Goal: Check status: Check status

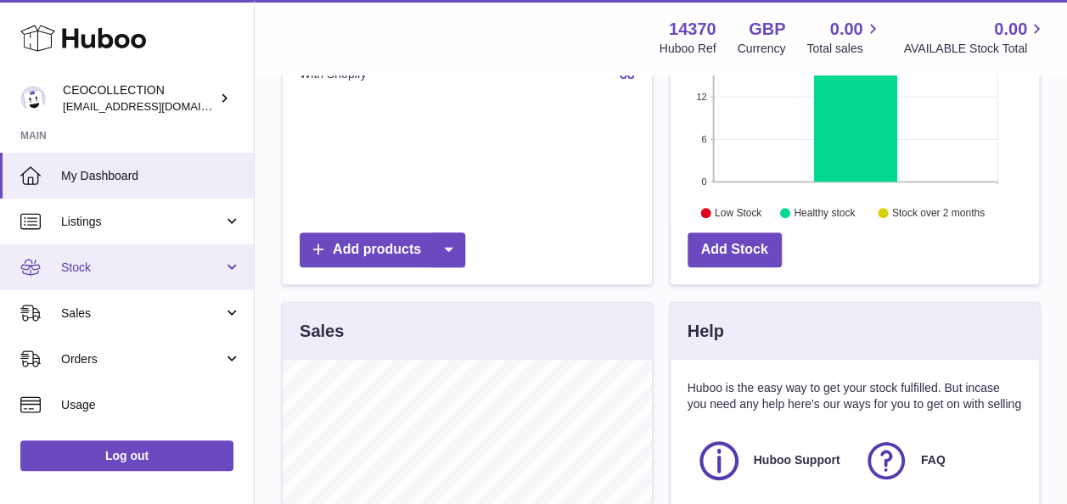
scroll to position [340, 0]
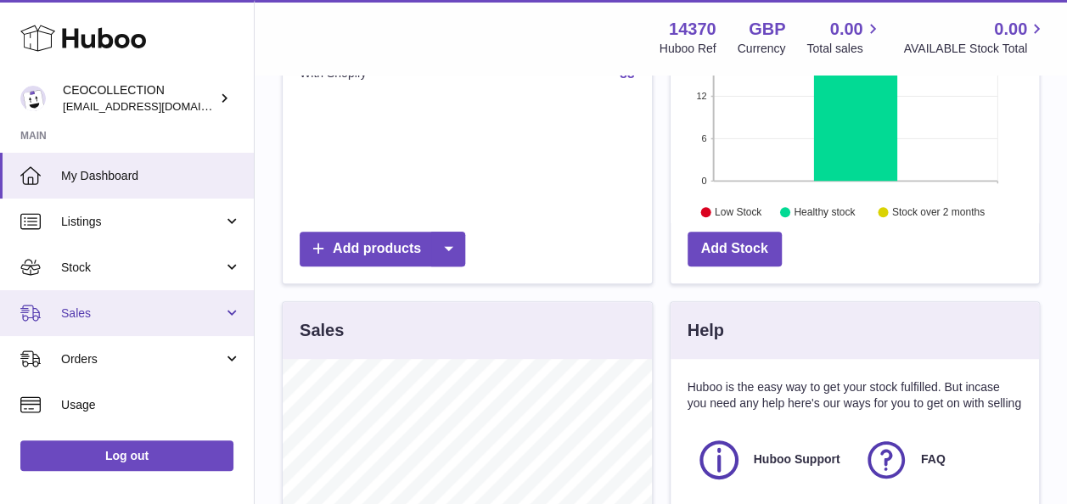
click at [140, 307] on span "Sales" at bounding box center [142, 314] width 162 height 16
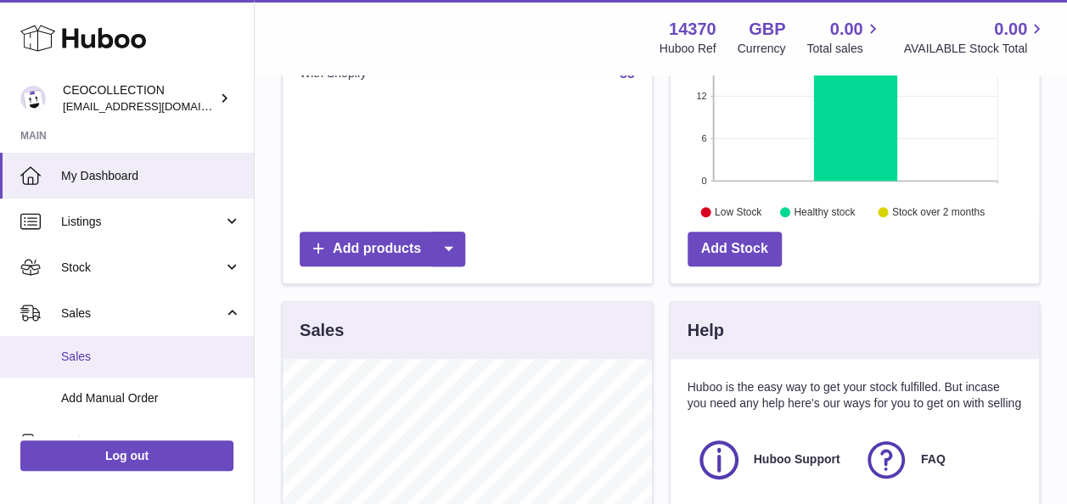
click at [144, 355] on span "Sales" at bounding box center [151, 357] width 180 height 16
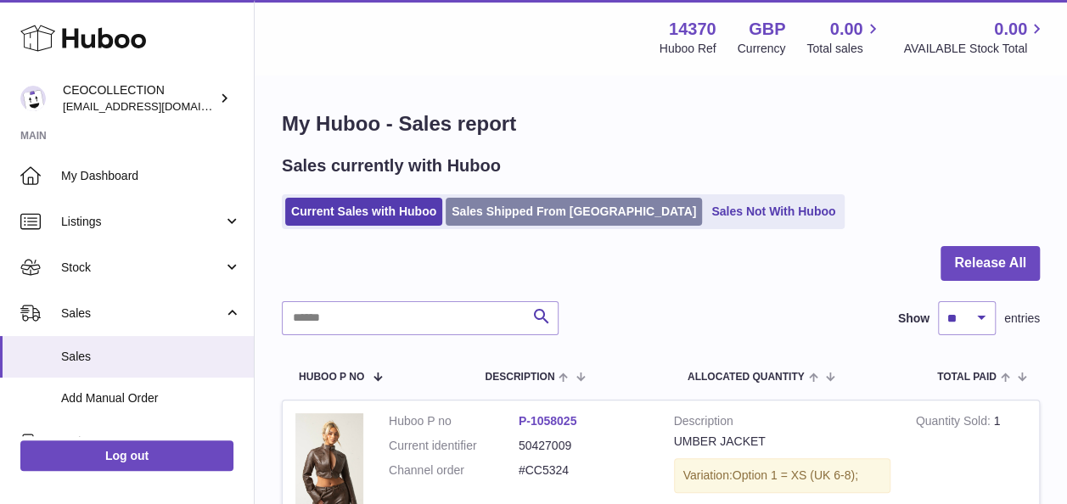
click at [567, 210] on link "Sales Shipped From [GEOGRAPHIC_DATA]" at bounding box center [574, 212] width 256 height 28
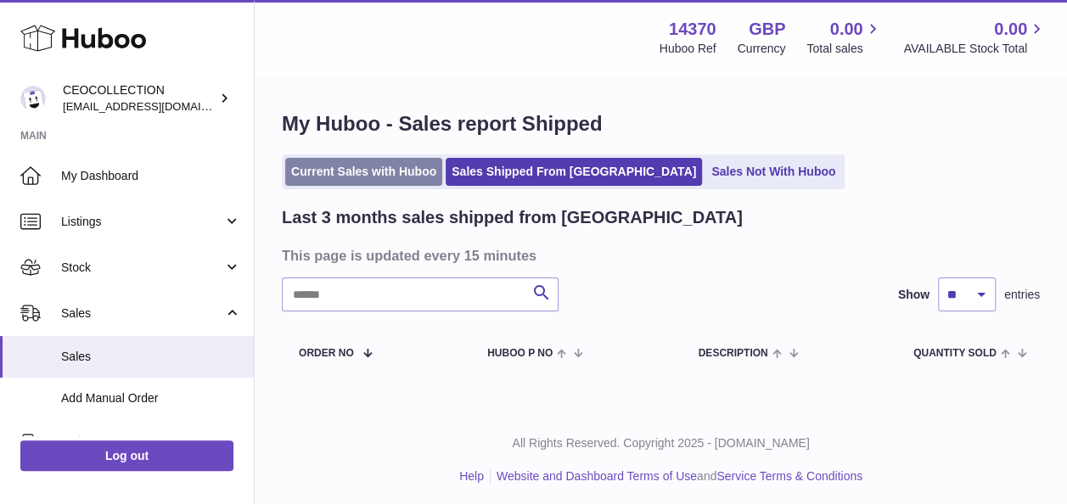
click at [427, 177] on link "Current Sales with Huboo" at bounding box center [363, 172] width 157 height 28
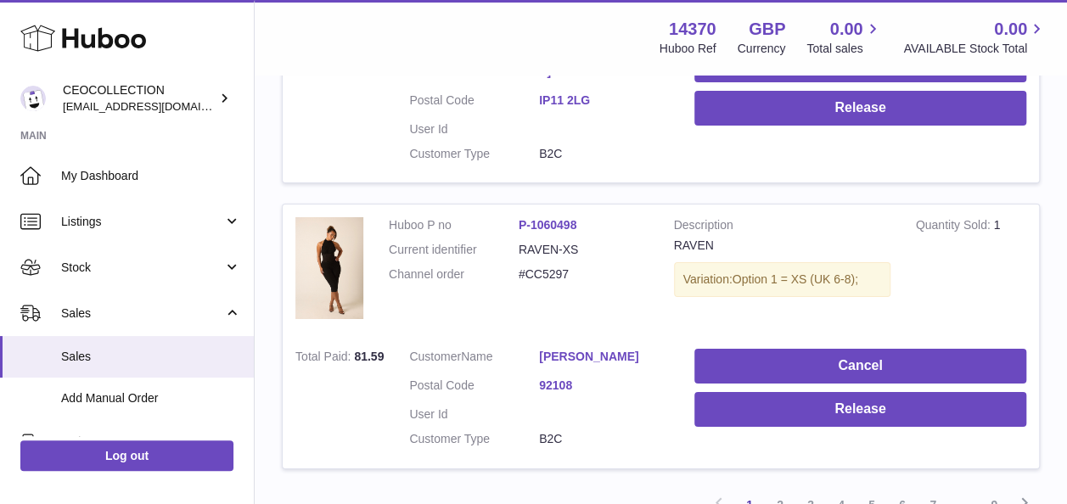
scroll to position [2941, 0]
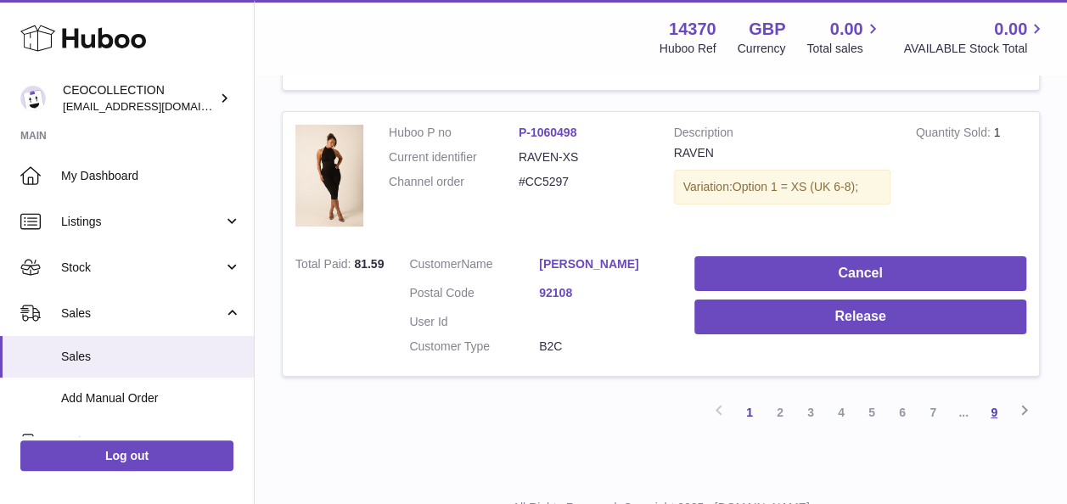
click at [1000, 397] on link "9" at bounding box center [994, 412] width 31 height 31
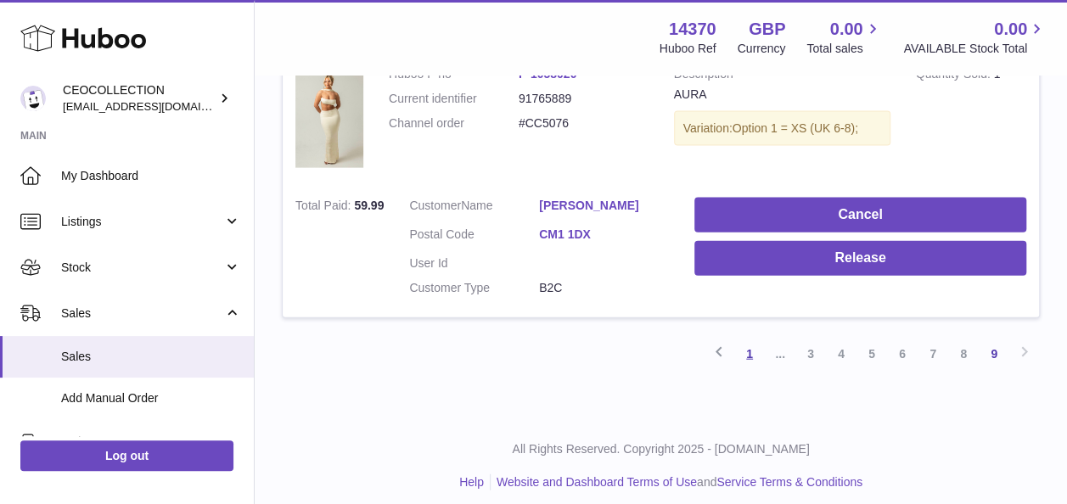
scroll to position [1799, 0]
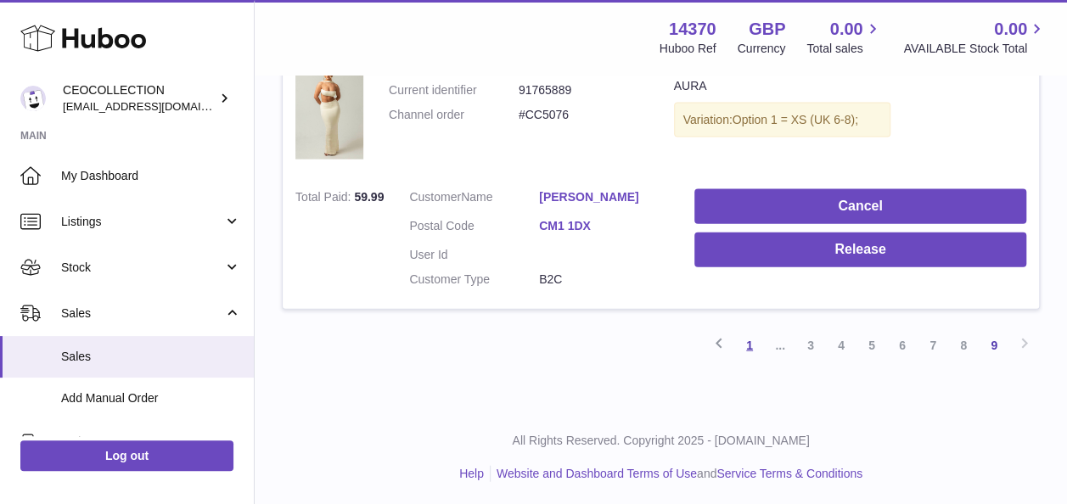
click at [749, 343] on link "1" at bounding box center [750, 345] width 31 height 31
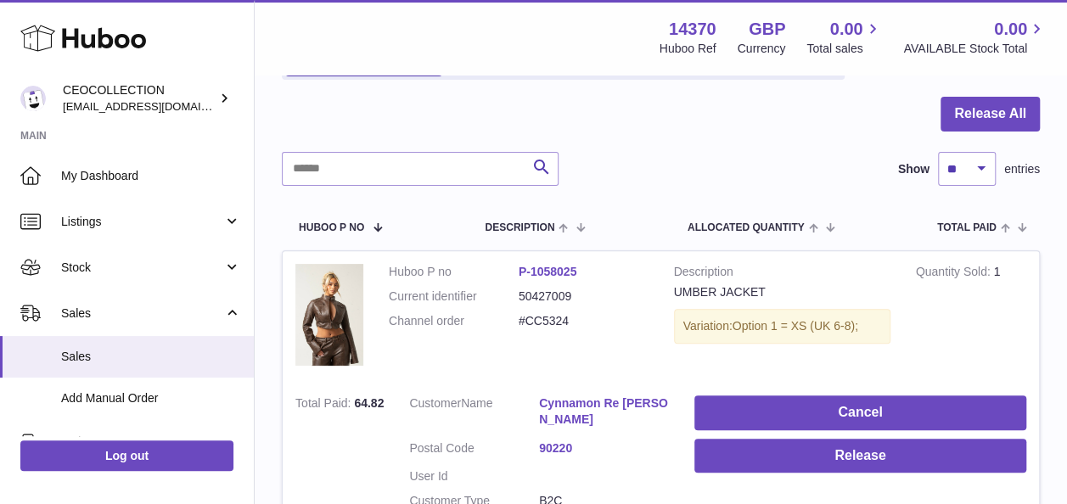
scroll to position [76, 0]
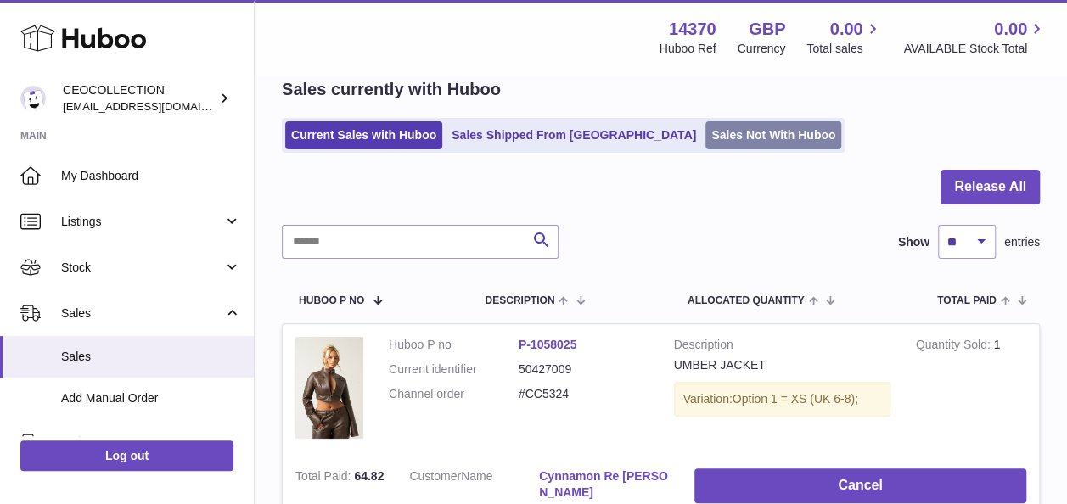
click at [706, 129] on link "Sales Not With Huboo" at bounding box center [774, 135] width 136 height 28
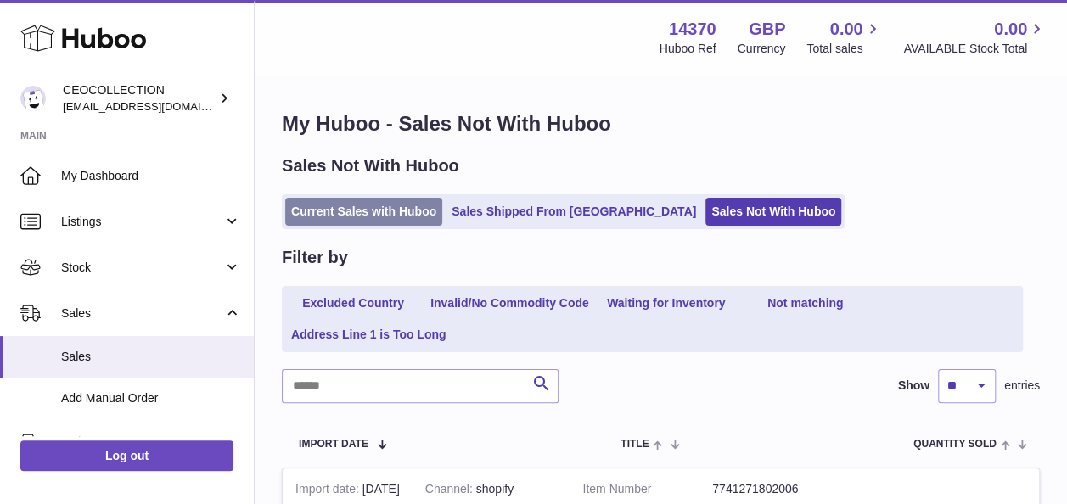
click at [349, 222] on link "Current Sales with Huboo" at bounding box center [363, 212] width 157 height 28
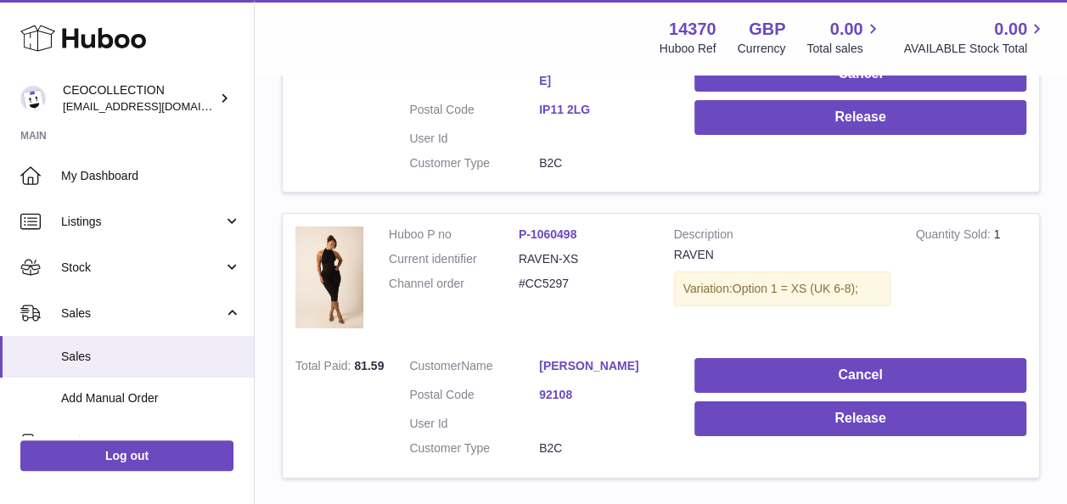
scroll to position [2941, 0]
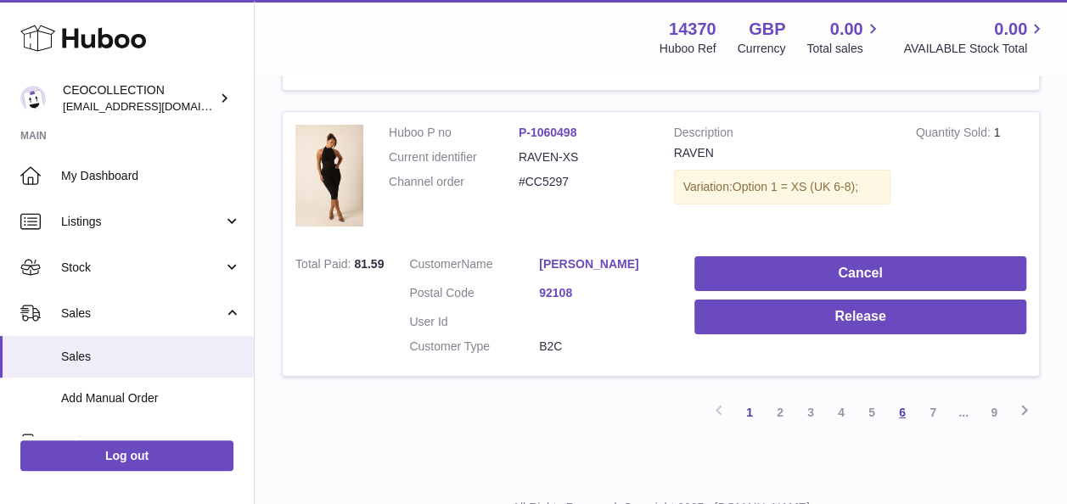
click at [888, 397] on link "6" at bounding box center [902, 412] width 31 height 31
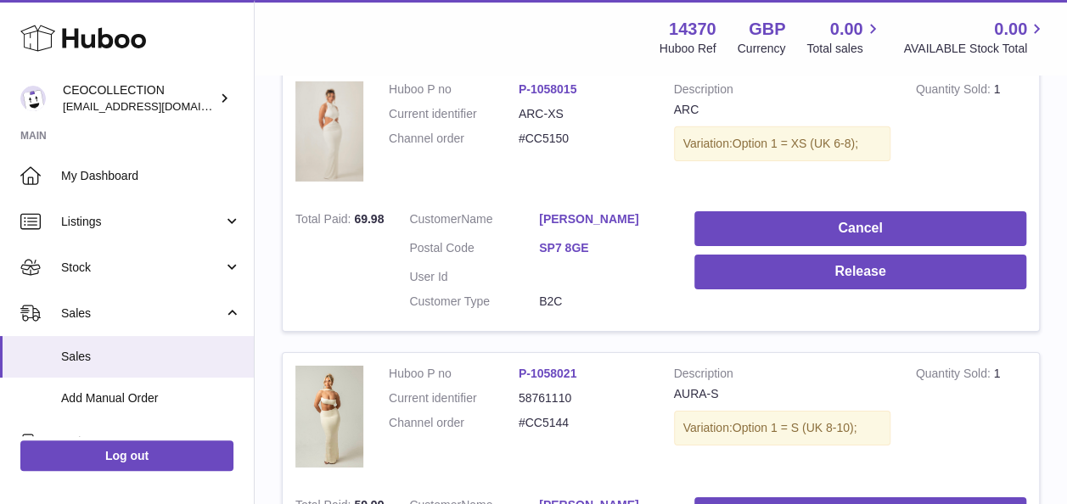
scroll to position [2879, 0]
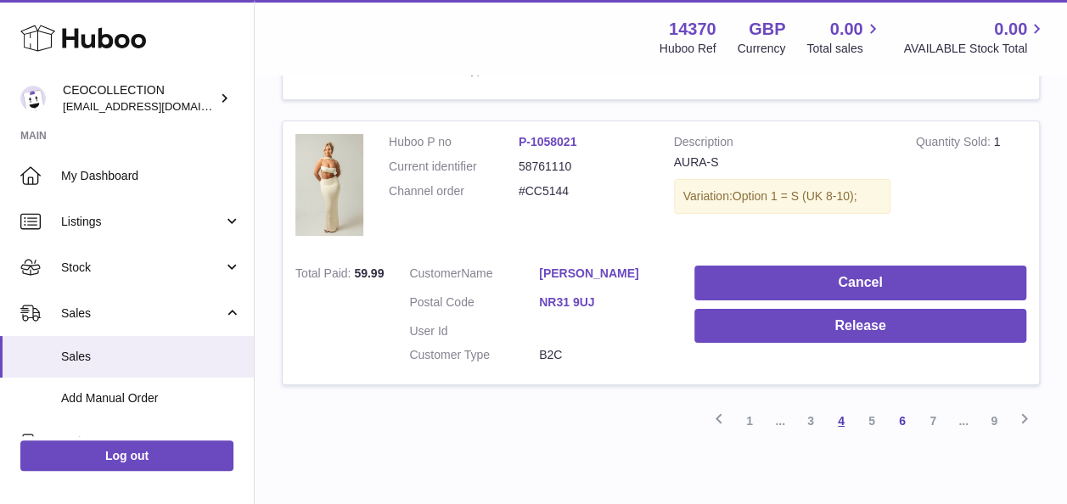
click at [836, 406] on link "4" at bounding box center [841, 421] width 31 height 31
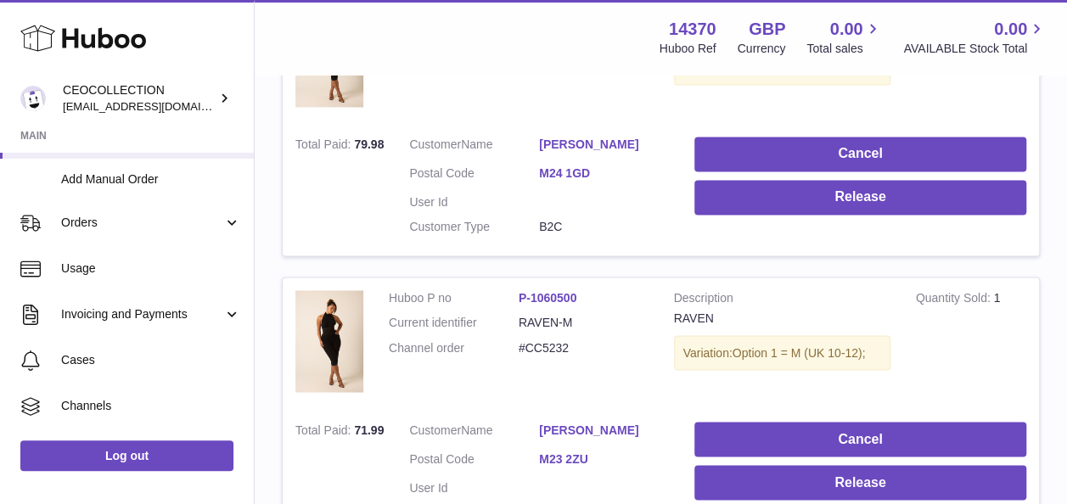
scroll to position [219, 0]
